Goal: Information Seeking & Learning: Find specific fact

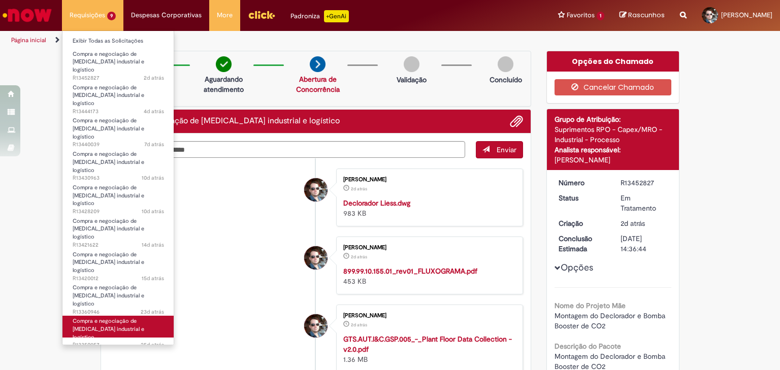
click at [114, 317] on span "Compra e negociação de [MEDICAL_DATA] industrial e logístico" at bounding box center [109, 328] width 72 height 23
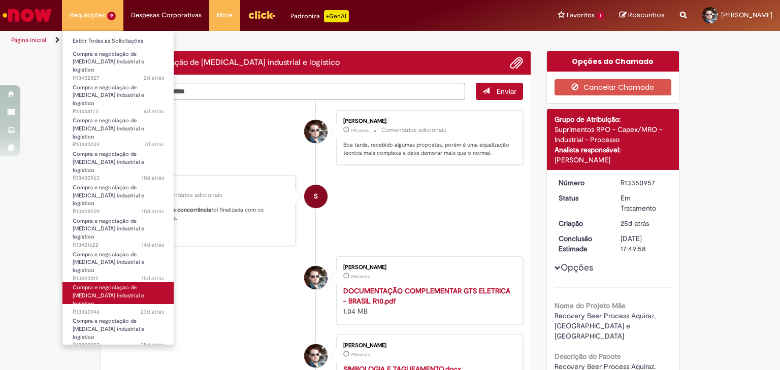
click at [119, 282] on link "Compra e negociação de [MEDICAL_DATA] industrial e logístico 23d atrás 23 dias …" at bounding box center [118, 293] width 112 height 22
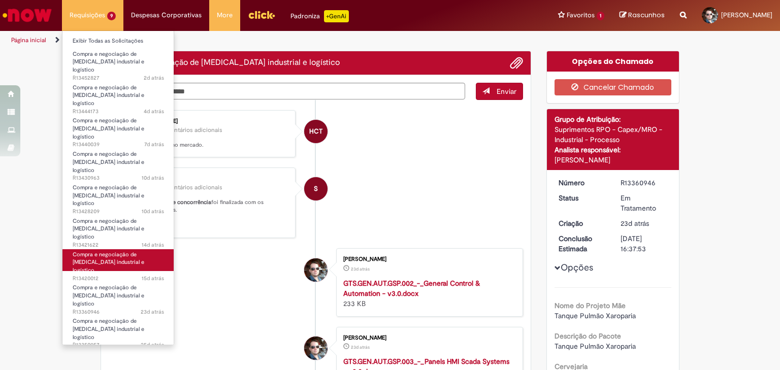
click at [121, 275] on span "15d atrás 15 dias atrás R13420012" at bounding box center [118, 279] width 91 height 8
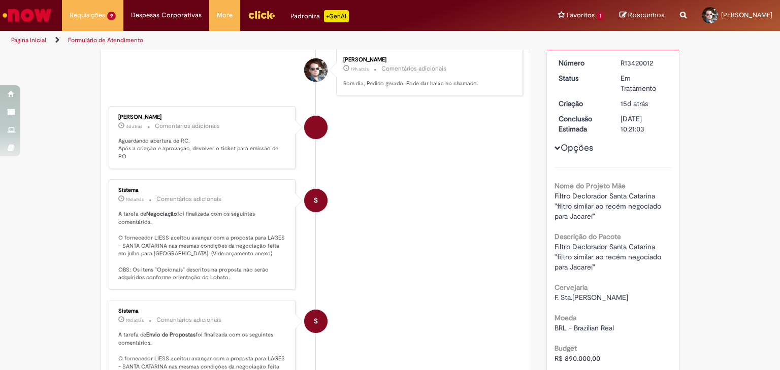
scroll to position [58, 0]
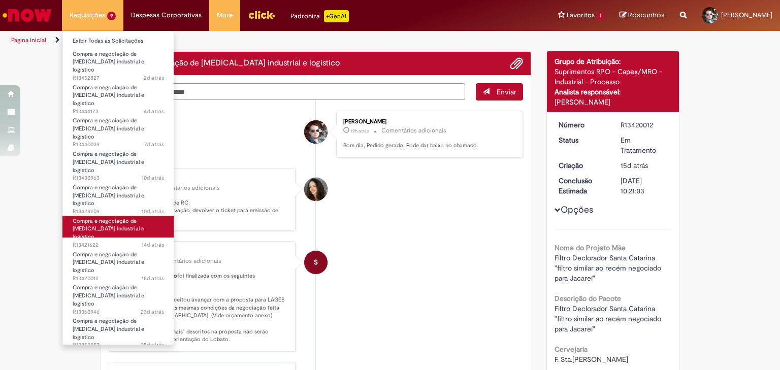
click at [108, 217] on span "Compra e negociação de [MEDICAL_DATA] industrial e logístico" at bounding box center [109, 228] width 72 height 23
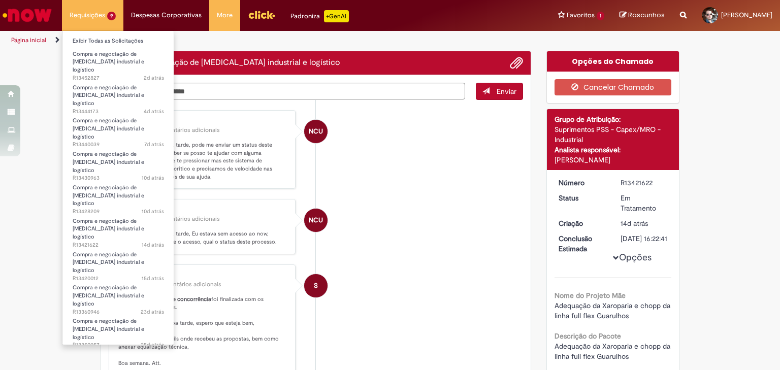
click at [131, 104] on li "Compra e negociação de [MEDICAL_DATA] industrial e logístico 7d atrás 7 dias at…" at bounding box center [118, 121] width 112 height 34
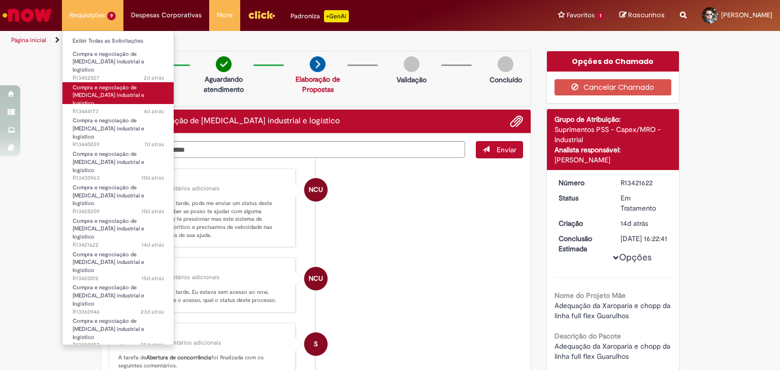
click at [126, 89] on link "Compra e negociação de [MEDICAL_DATA] industrial e logístico 4d atrás 4 dias at…" at bounding box center [118, 93] width 112 height 22
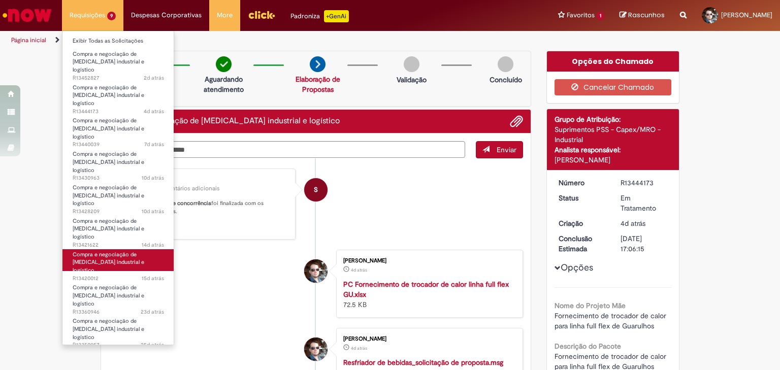
click at [122, 249] on link "Compra e negociação de [MEDICAL_DATA] industrial e logístico 15d atrás 15 dias …" at bounding box center [118, 260] width 112 height 22
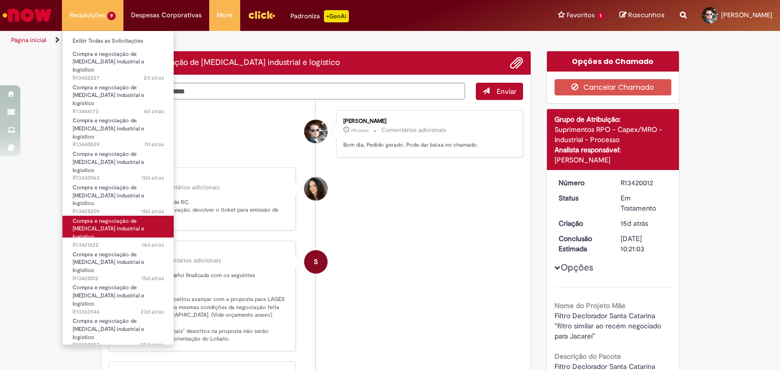
click at [124, 216] on link "Compra e negociação de [MEDICAL_DATA] industrial e logístico 14d atrás 14 dias …" at bounding box center [118, 227] width 112 height 22
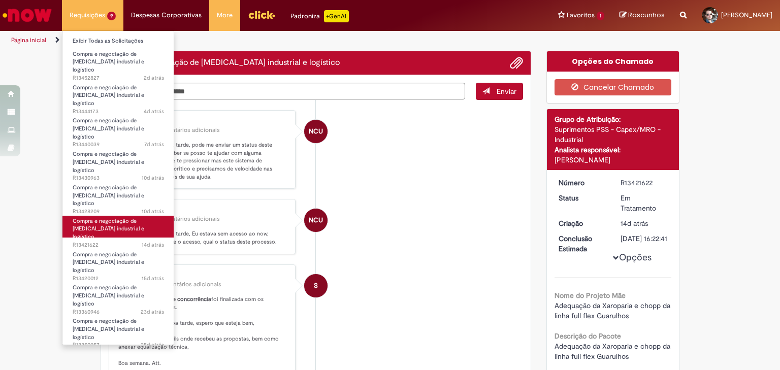
click at [121, 217] on span "Compra e negociação de [MEDICAL_DATA] industrial e logístico" at bounding box center [109, 228] width 72 height 23
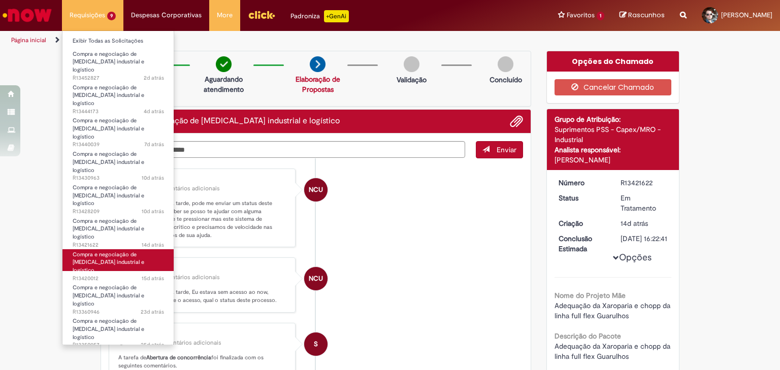
click at [105, 251] on span "Compra e negociação de [MEDICAL_DATA] industrial e logístico" at bounding box center [109, 262] width 72 height 23
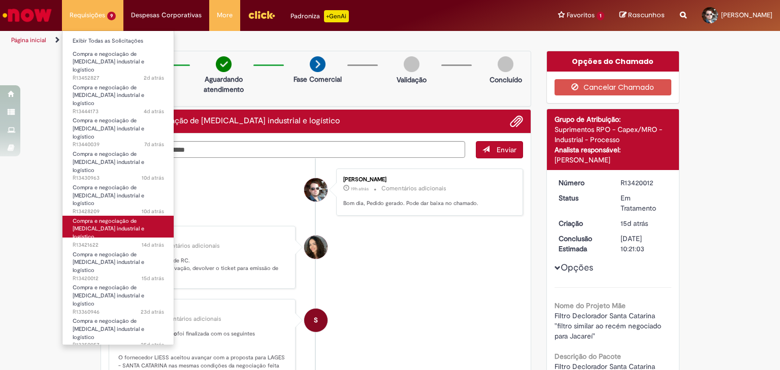
click at [105, 241] on span "14d atrás 14 dias atrás R13421622" at bounding box center [118, 245] width 91 height 8
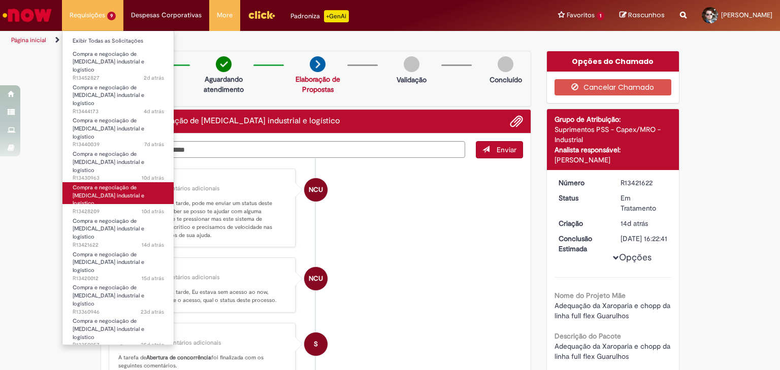
click at [113, 208] on span "10d atrás 10 dias atrás R13428209" at bounding box center [118, 212] width 91 height 8
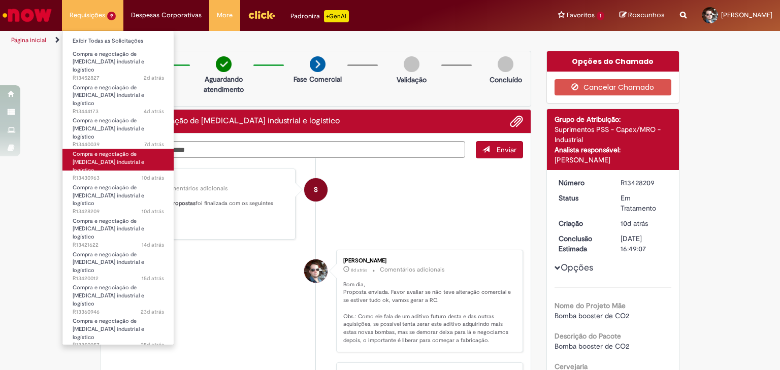
click at [116, 150] on span "Compra e negociação de [MEDICAL_DATA] industrial e logístico" at bounding box center [109, 161] width 72 height 23
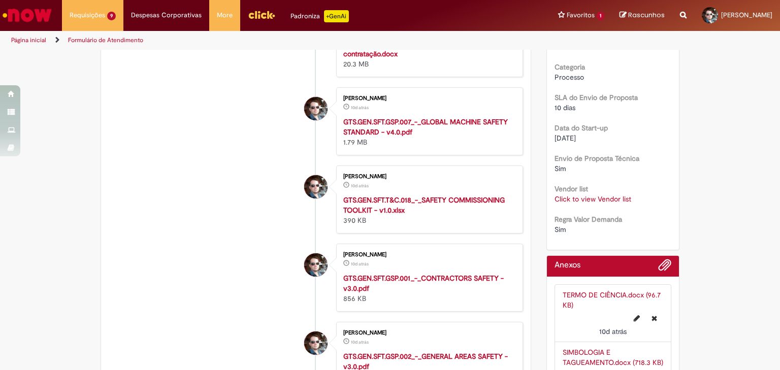
scroll to position [546, 0]
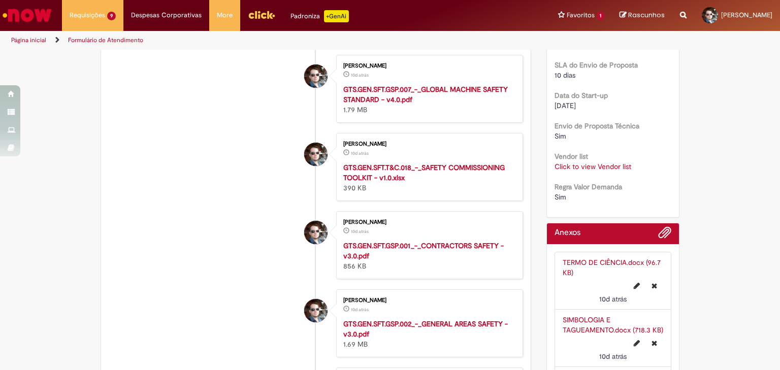
click at [598, 165] on link "Click to view Vendor list" at bounding box center [593, 166] width 77 height 9
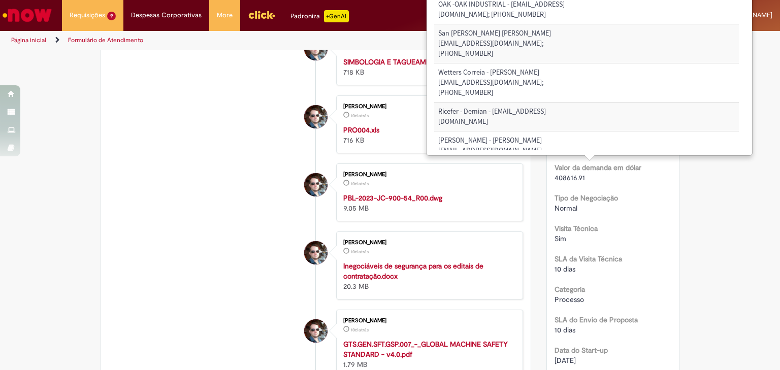
scroll to position [303, 0]
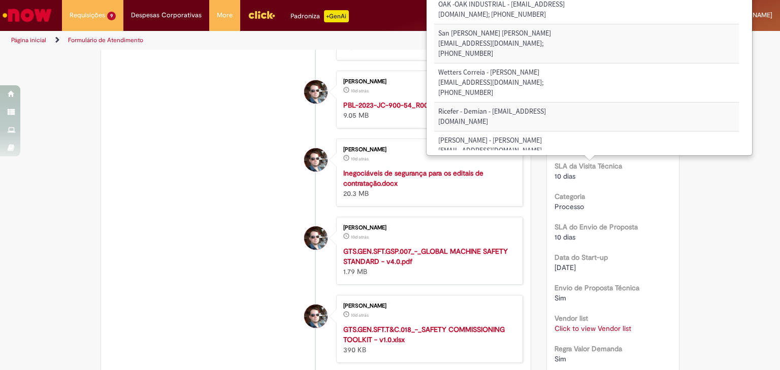
scroll to position [384, 0]
click at [588, 327] on link "Click to view Vendor list" at bounding box center [593, 328] width 77 height 9
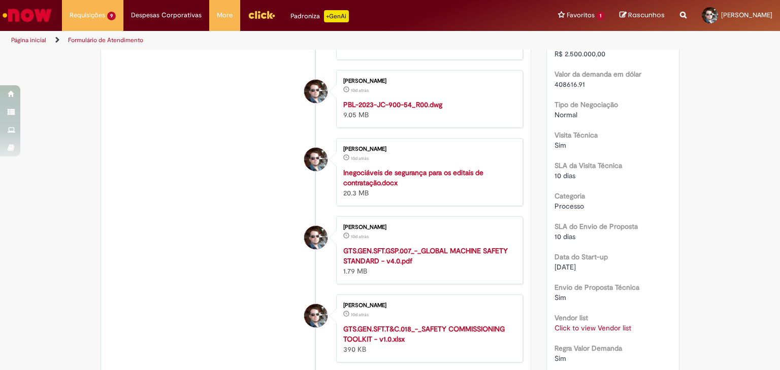
click at [588, 327] on link "Click to view Vendor list" at bounding box center [593, 328] width 77 height 9
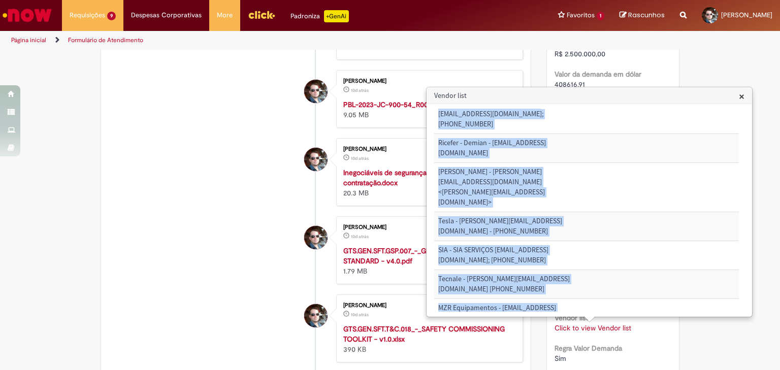
scroll to position [247, 0]
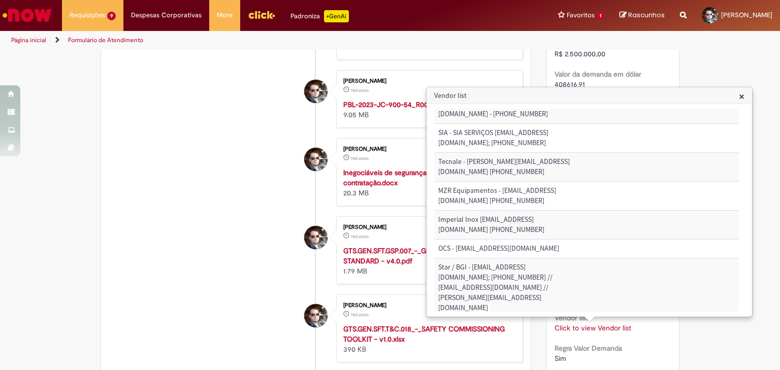
drag, startPoint x: 438, startPoint y: 137, endPoint x: 587, endPoint y: 311, distance: 229.5
click at [587, 311] on div "Nome do Fornecedor Código SAP do Fornecedor CNPJ do Fornecedor Interactive - [E…" at bounding box center [586, 210] width 305 height 203
copy thead "Nome do Fornecedor Código SAP do Fornecedor CNPJ do Fornecedor"
click at [274, 164] on li "[PERSON_NAME] 10d atrás 10 dias atrás Inegociáveis de segurança para os editais…" at bounding box center [316, 172] width 415 height 68
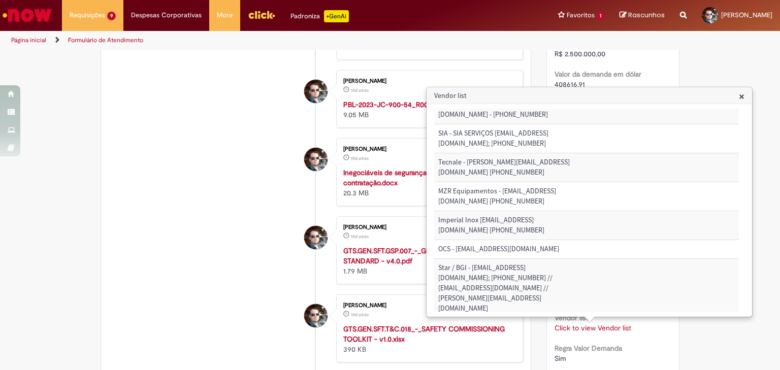
click at [738, 95] on h3 "Vendor list" at bounding box center [589, 96] width 325 height 16
click at [744, 95] on span "×" at bounding box center [742, 96] width 6 height 14
